Goal: Transaction & Acquisition: Purchase product/service

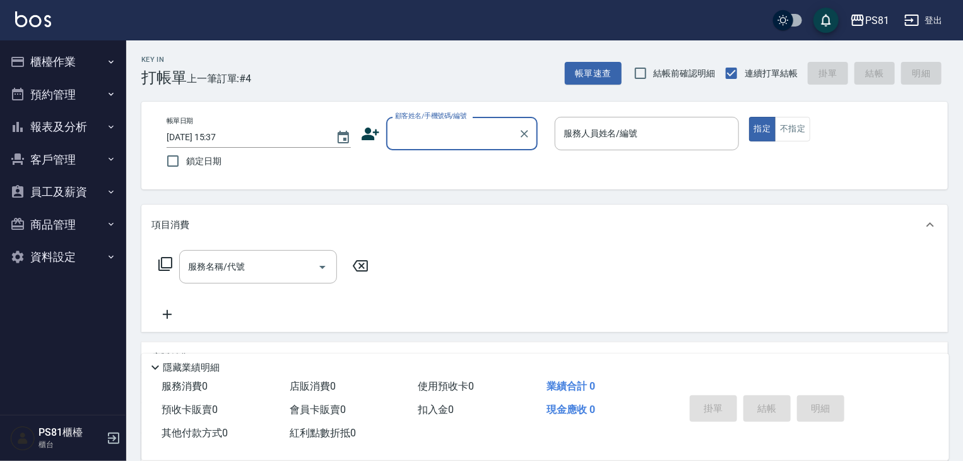
click at [55, 54] on button "櫃檯作業" at bounding box center [63, 61] width 116 height 33
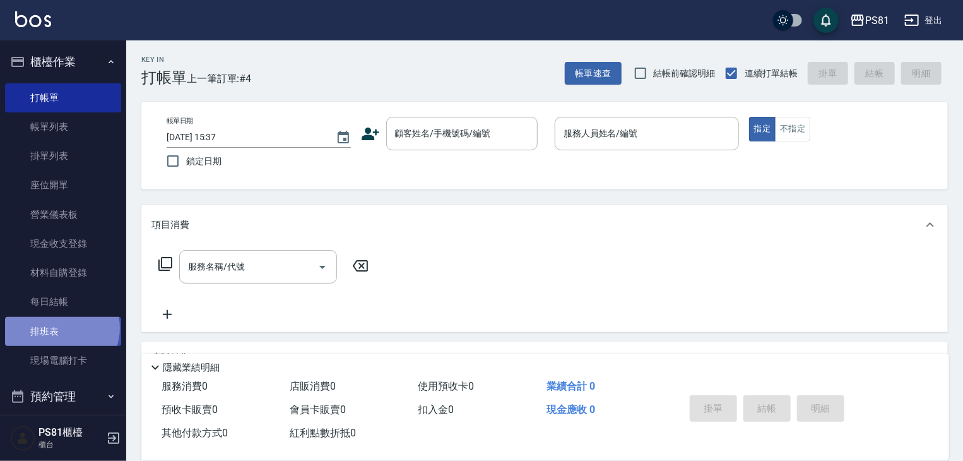
click at [61, 327] on link "排班表" at bounding box center [63, 331] width 116 height 29
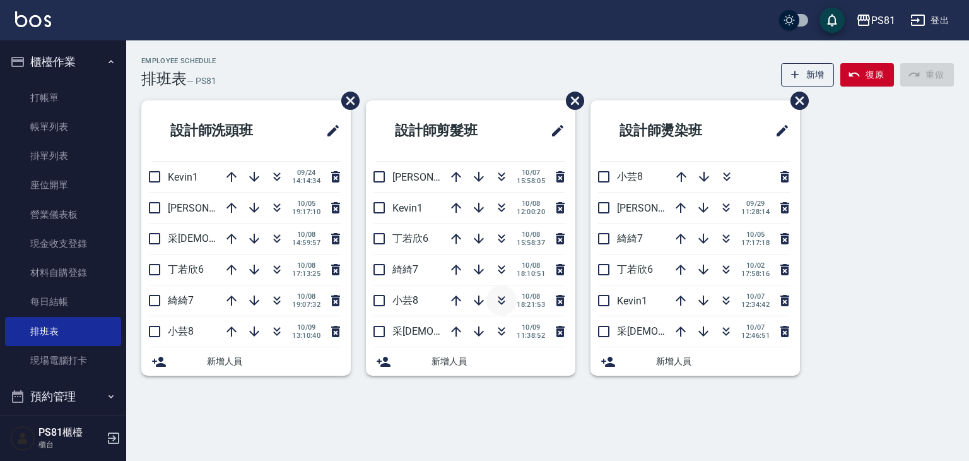
click at [505, 300] on icon "button" at bounding box center [501, 300] width 15 height 15
click at [636, 402] on div "Employee Schedule 排班表 — PS81 新增 復原 重做 設計師洗頭班 Kevin1 [DATE] 14:14:34 [PERSON_NAM…" at bounding box center [484, 230] width 969 height 461
click at [77, 96] on link "打帳單" at bounding box center [63, 97] width 116 height 29
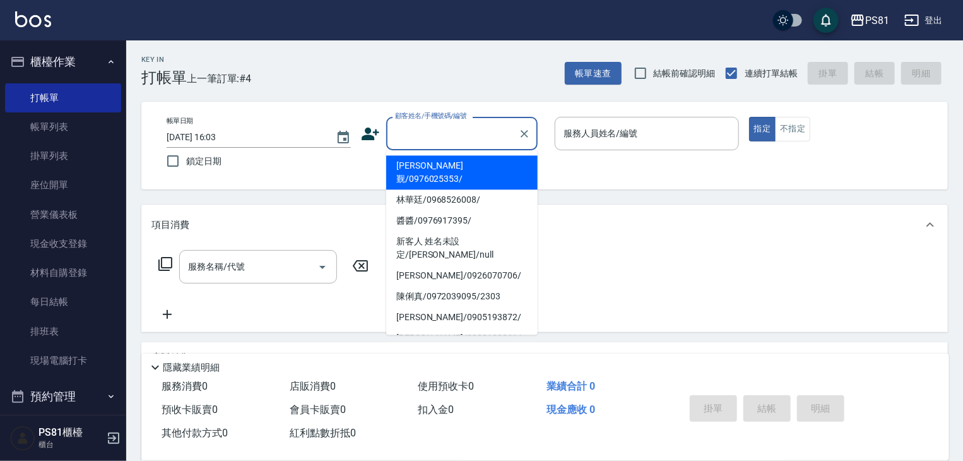
click at [413, 131] on input "顧客姓名/手機號碼/編號" at bounding box center [452, 133] width 121 height 22
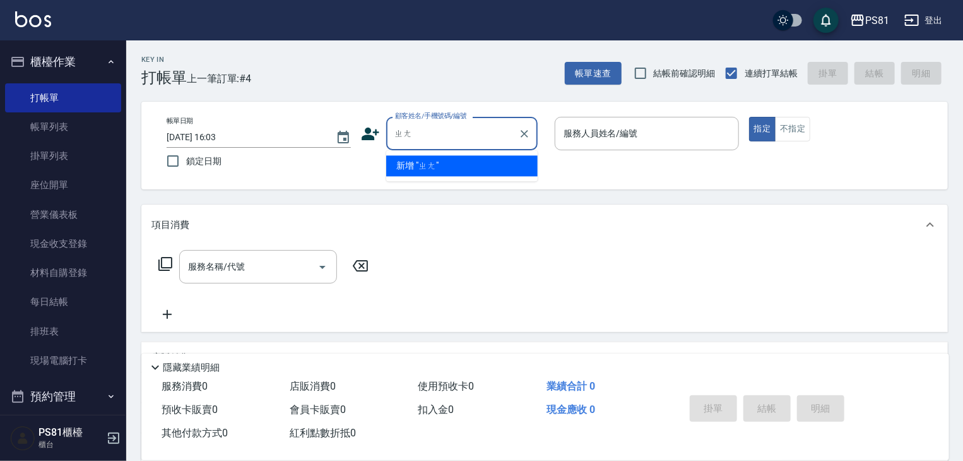
type input "長"
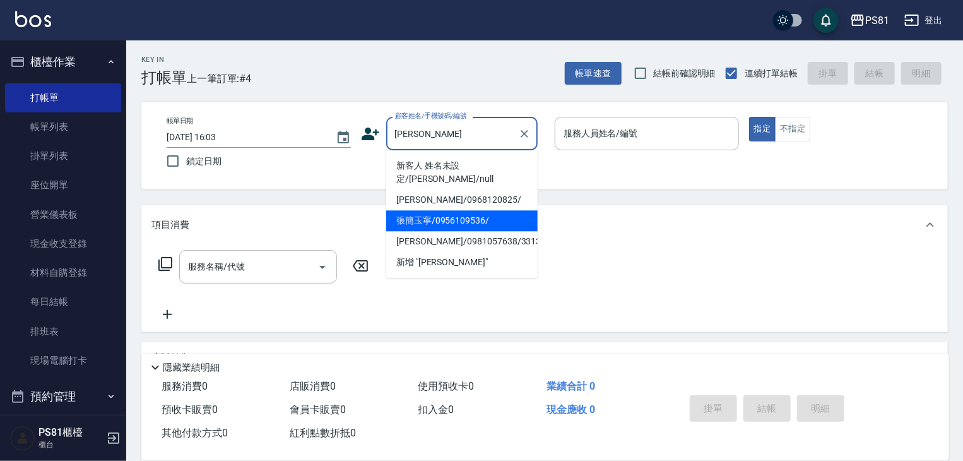
click at [476, 210] on li "張簡玉寧/0956109536/" at bounding box center [461, 220] width 151 height 21
type input "張簡玉寧/0956109536/"
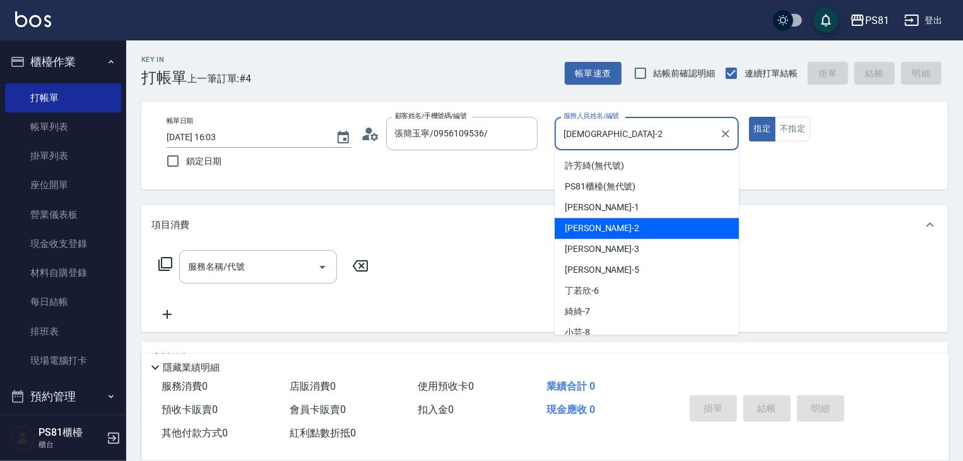
drag, startPoint x: 604, startPoint y: 127, endPoint x: 608, endPoint y: 247, distance: 120.6
click at [571, 162] on body "PS81 登出 櫃檯作業 打帳單 帳單列表 掛單列表 座位開單 營業儀表板 現金收支登錄 材料自購登錄 每日結帳 排班表 現場電腦打卡 預約管理 預約管理 單…" at bounding box center [481, 306] width 963 height 613
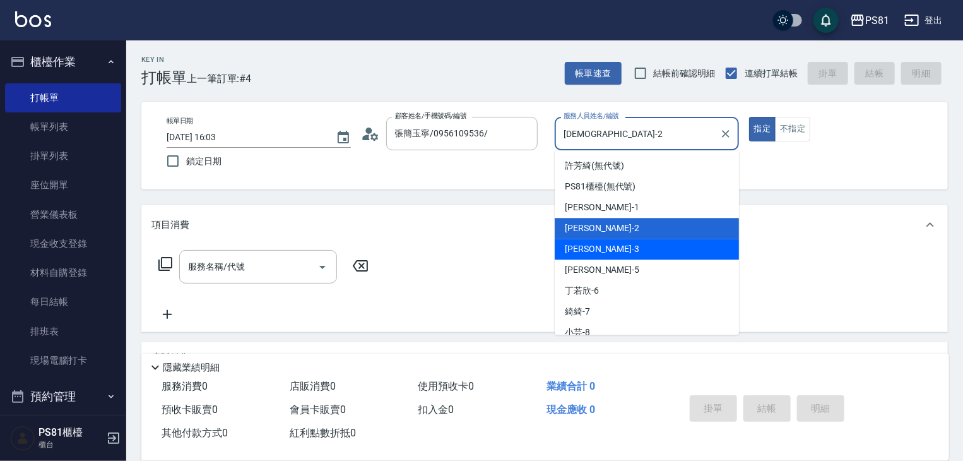
click at [610, 240] on div "[PERSON_NAME] -3" at bounding box center [647, 249] width 184 height 21
type input "[PERSON_NAME]-3"
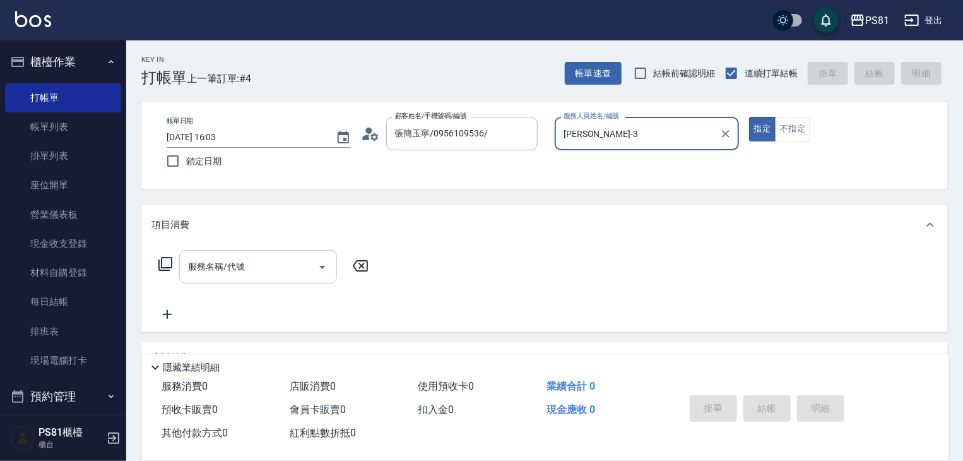
click at [261, 267] on input "服務名稱/代號" at bounding box center [248, 267] width 127 height 22
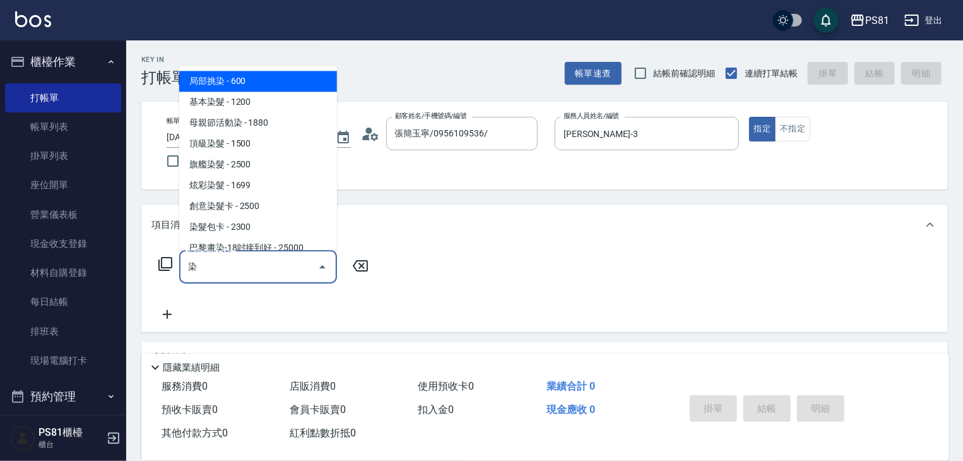
click at [257, 97] on span "基本染髮 - 1200" at bounding box center [258, 101] width 158 height 21
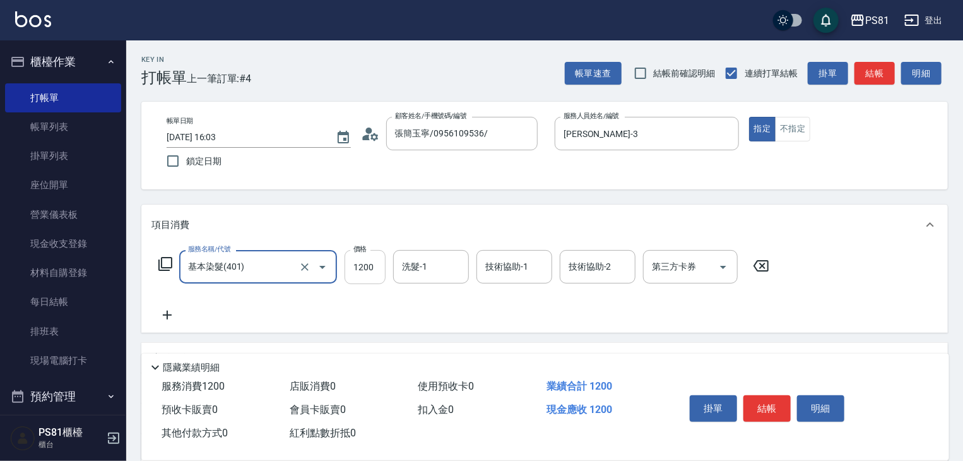
type input "基本染髮(401)"
click at [375, 268] on input "1200" at bounding box center [365, 267] width 41 height 34
type input "2720"
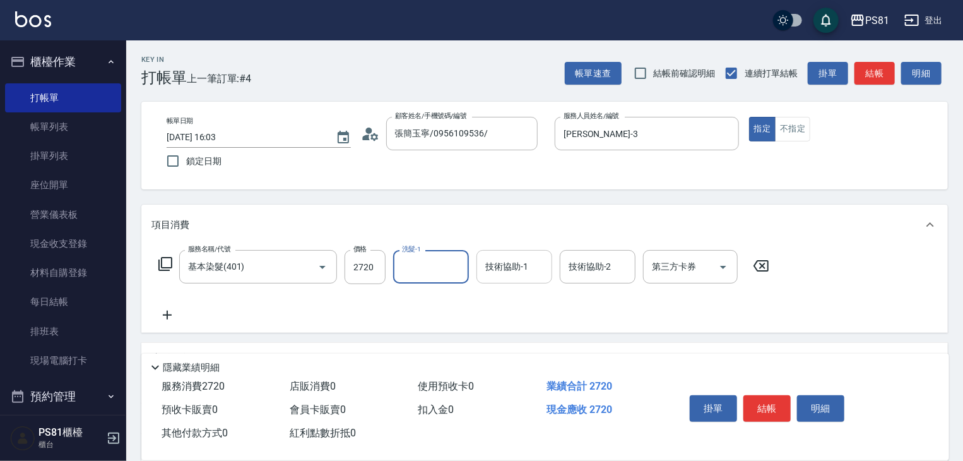
click at [543, 266] on input "技術協助-1" at bounding box center [514, 267] width 64 height 22
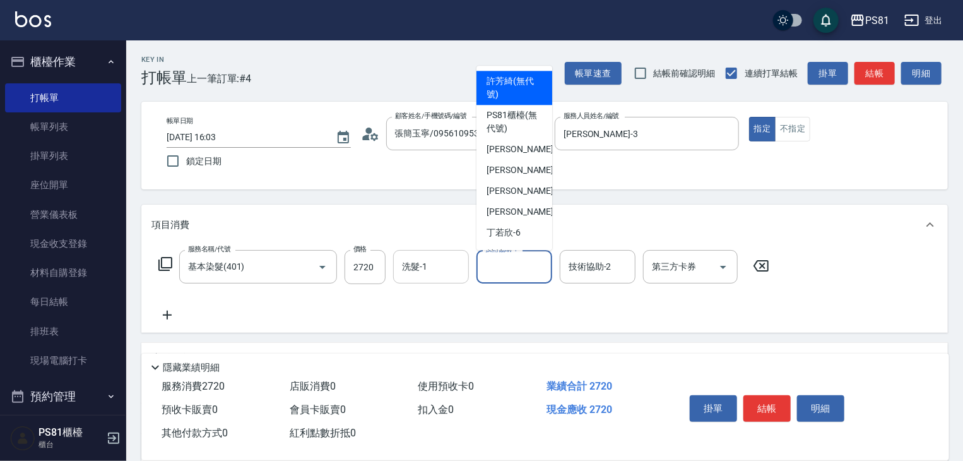
click at [439, 268] on input "洗髮-1" at bounding box center [431, 267] width 64 height 22
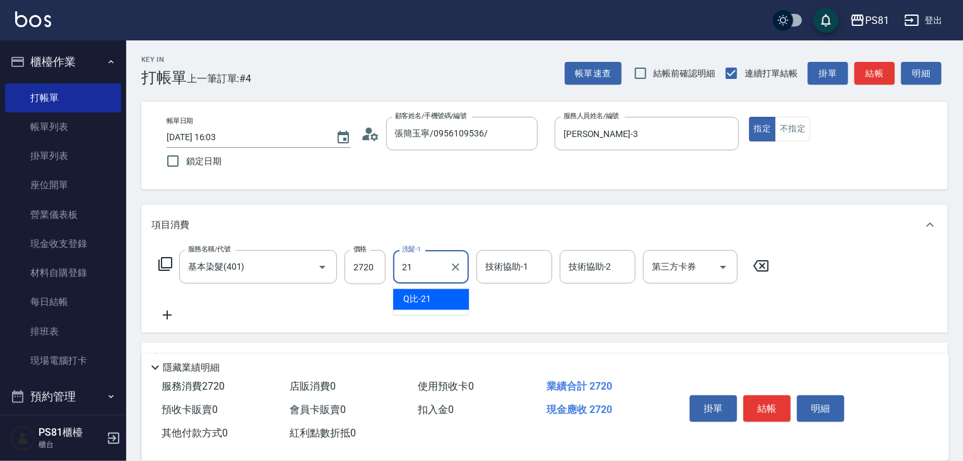
type input "Q比-21"
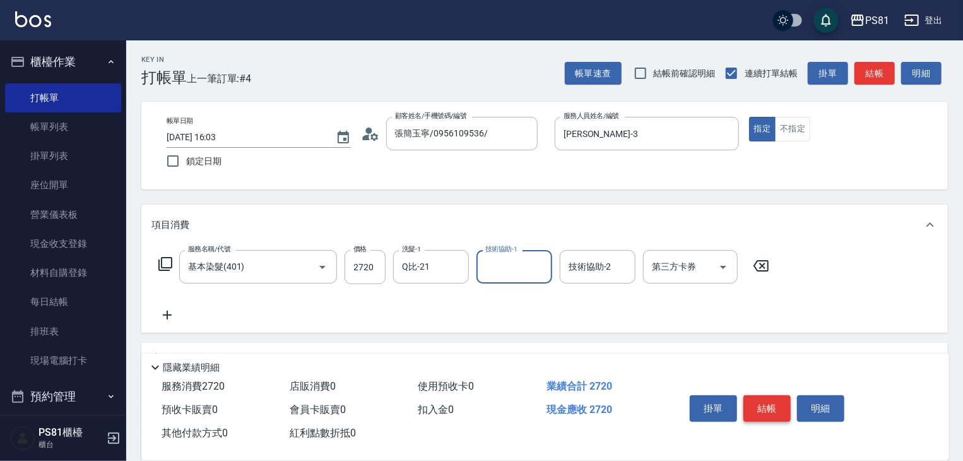
click at [761, 399] on button "結帳" at bounding box center [766, 408] width 47 height 27
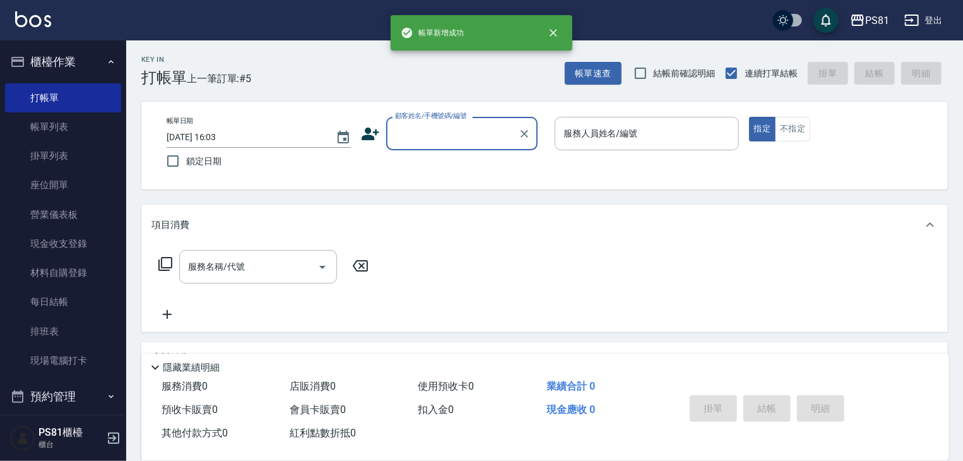
click at [436, 136] on input "顧客姓名/手機號碼/編號" at bounding box center [452, 133] width 121 height 22
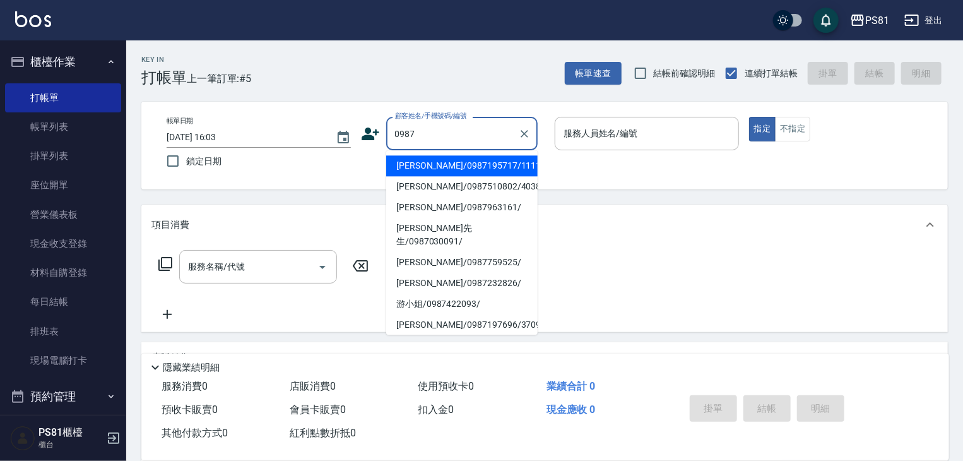
drag, startPoint x: 446, startPoint y: 162, endPoint x: 649, endPoint y: 156, distance: 203.3
click at [447, 162] on li "[PERSON_NAME]/0987195717/111111" at bounding box center [461, 165] width 151 height 21
type input "[PERSON_NAME]/0987195717/111111"
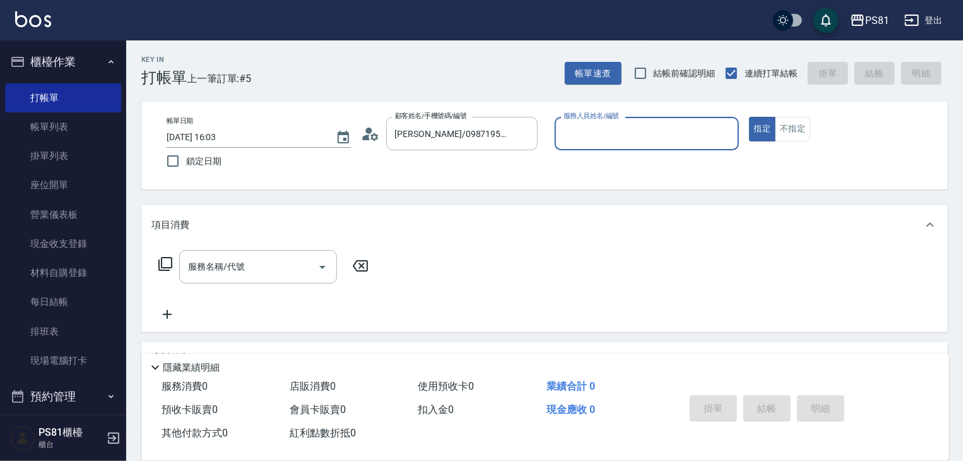
click at [647, 153] on p at bounding box center [647, 156] width 184 height 13
click at [633, 141] on input "服務人員姓名/編號" at bounding box center [646, 133] width 173 height 22
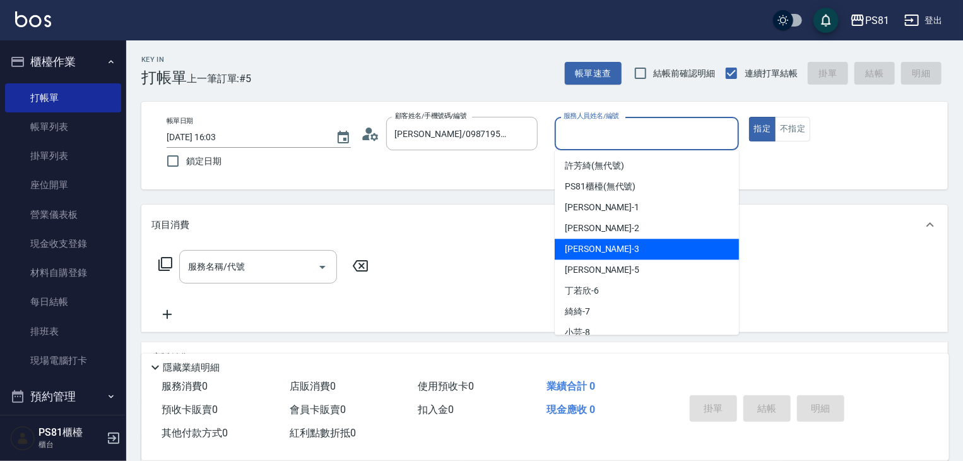
drag, startPoint x: 589, startPoint y: 245, endPoint x: 374, endPoint y: 268, distance: 216.3
click at [588, 245] on span "[PERSON_NAME] -3" at bounding box center [602, 248] width 74 height 13
type input "[PERSON_NAME]-3"
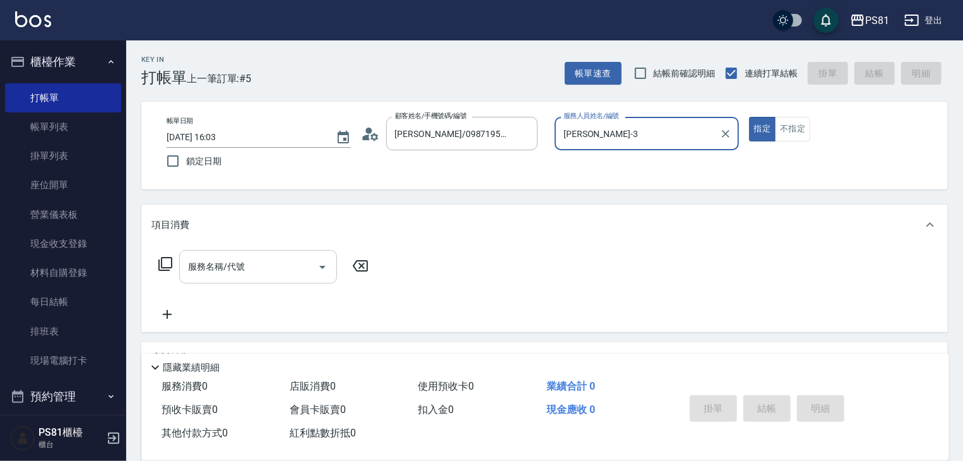
click at [253, 251] on div "服務名稱/代號 服務名稱/代號" at bounding box center [544, 288] width 806 height 87
click at [254, 251] on div "服務名稱/代號" at bounding box center [258, 266] width 158 height 33
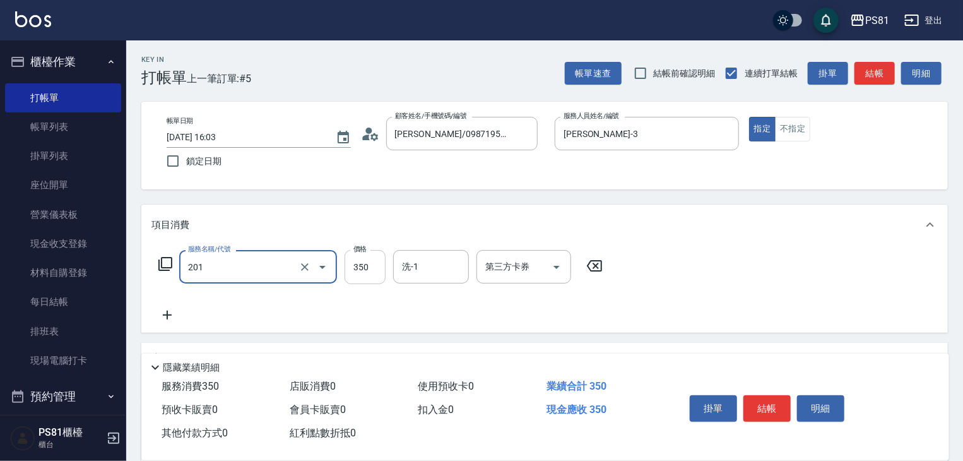
type input "洗剪350(201)"
click at [371, 268] on input "350" at bounding box center [365, 267] width 41 height 34
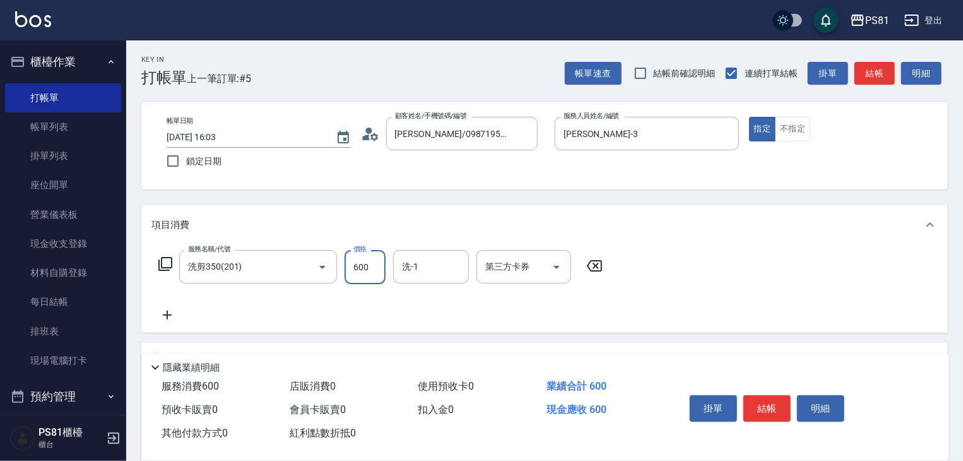
type input "600"
click at [757, 401] on button "結帳" at bounding box center [766, 408] width 47 height 27
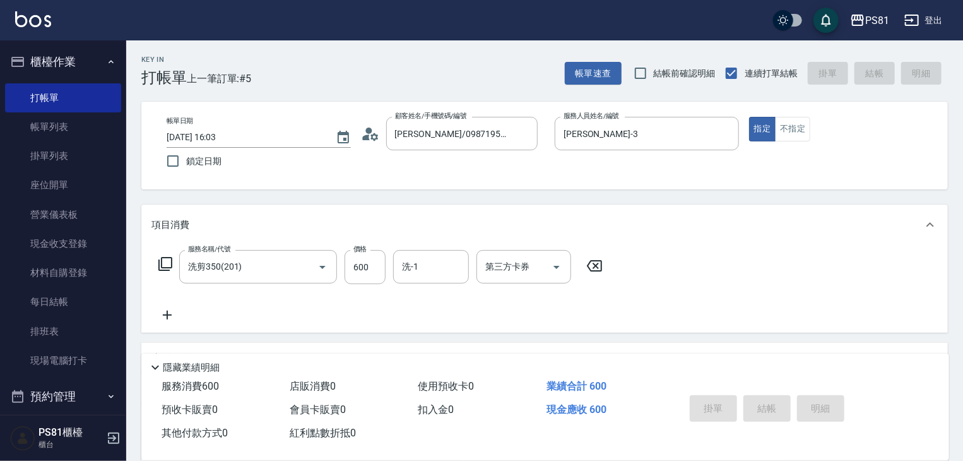
type input "[DATE] 16:04"
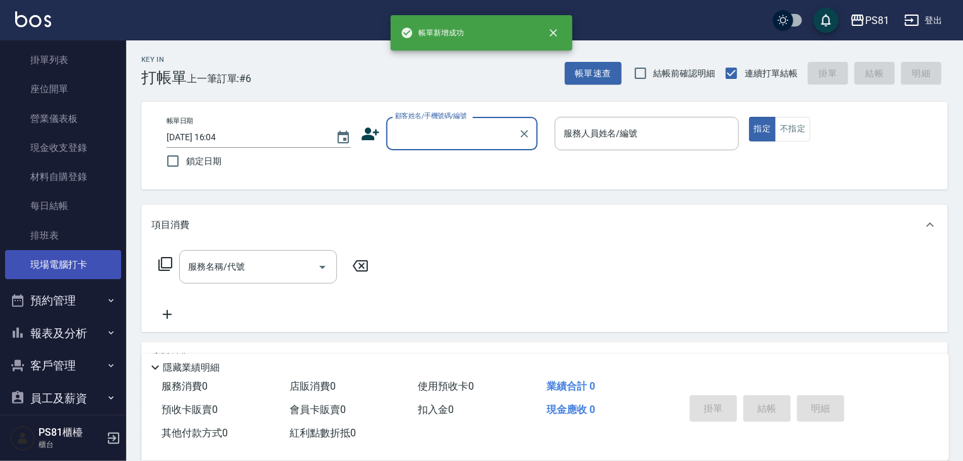
scroll to position [175, 0]
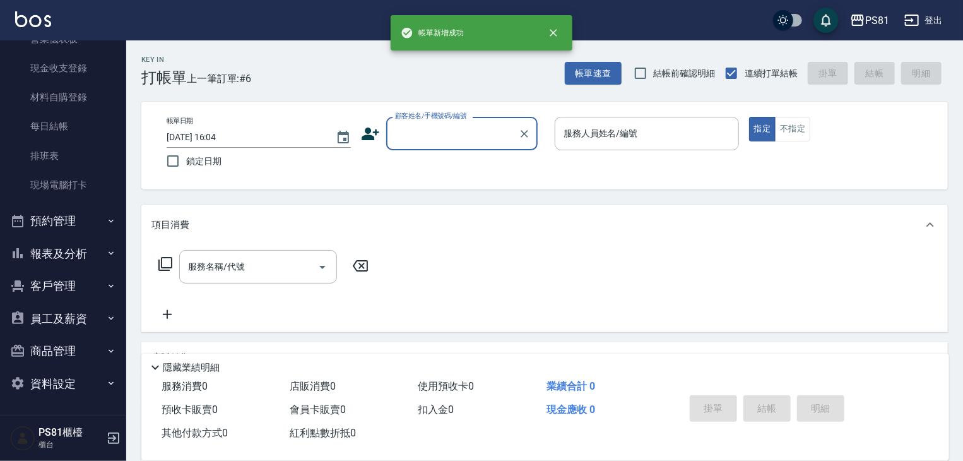
click at [83, 215] on button "預約管理" at bounding box center [63, 220] width 116 height 33
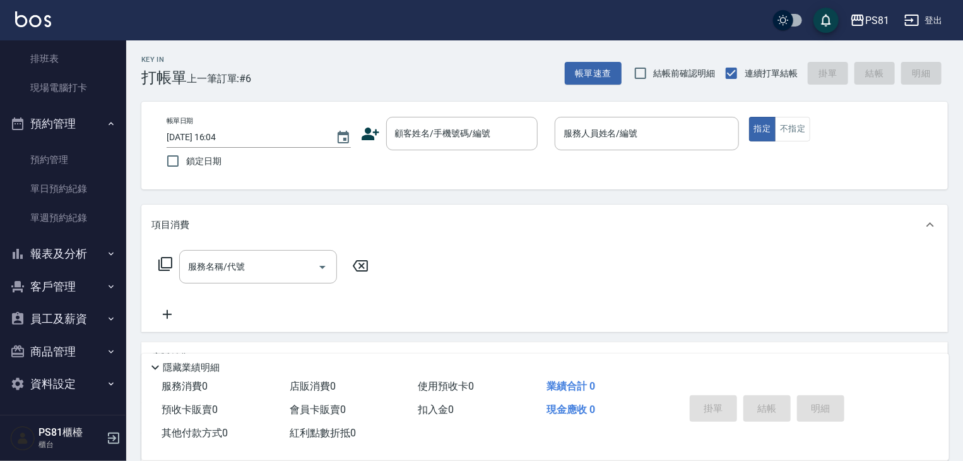
click at [86, 248] on button "報表及分析" at bounding box center [63, 253] width 116 height 33
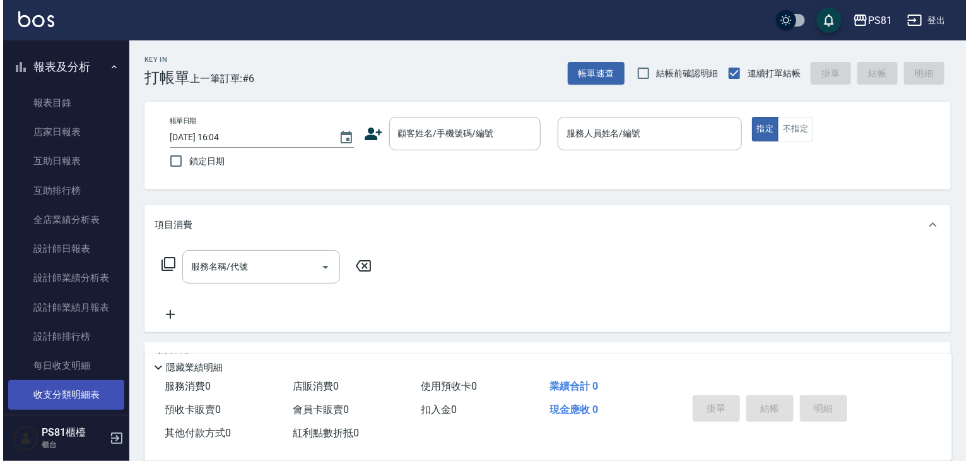
scroll to position [587, 0]
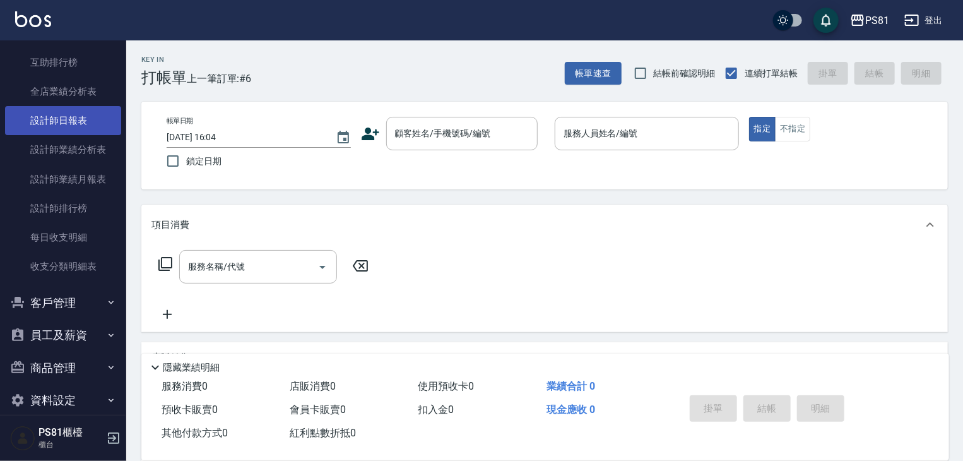
click at [76, 127] on link "設計師日報表" at bounding box center [63, 120] width 116 height 29
